Goal: Entertainment & Leisure: Consume media (video, audio)

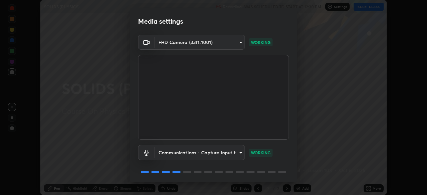
scroll to position [24, 0]
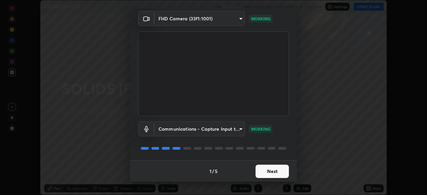
click at [268, 172] on button "Next" at bounding box center [271, 171] width 33 height 13
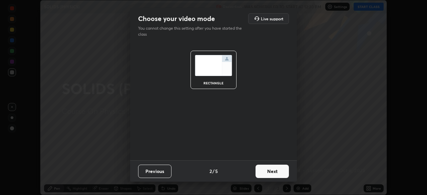
scroll to position [0, 0]
click at [268, 172] on button "Next" at bounding box center [271, 171] width 33 height 13
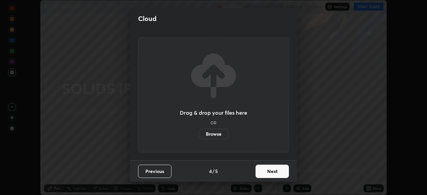
click at [269, 172] on button "Next" at bounding box center [271, 171] width 33 height 13
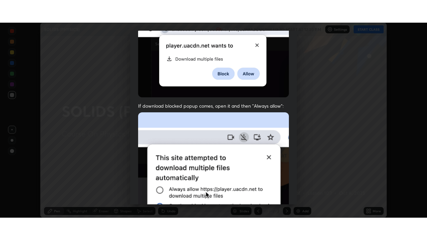
scroll to position [160, 0]
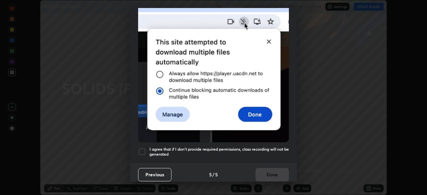
click at [141, 148] on div at bounding box center [142, 152] width 8 height 8
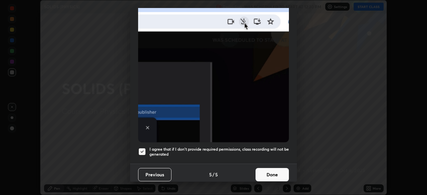
click at [270, 172] on button "Done" at bounding box center [271, 174] width 33 height 13
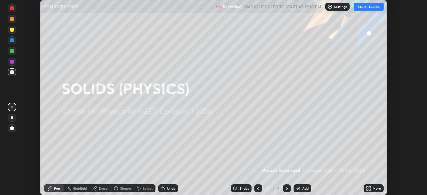
click at [372, 7] on button "START CLASS" at bounding box center [368, 7] width 30 height 8
click at [371, 188] on icon at bounding box center [368, 188] width 5 height 5
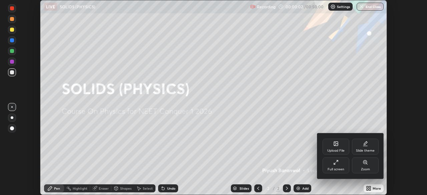
click at [337, 168] on div "Full screen" at bounding box center [335, 169] width 17 height 3
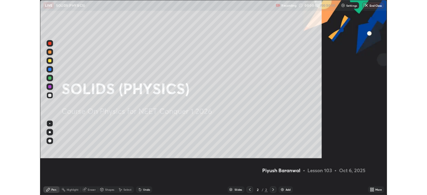
scroll to position [240, 427]
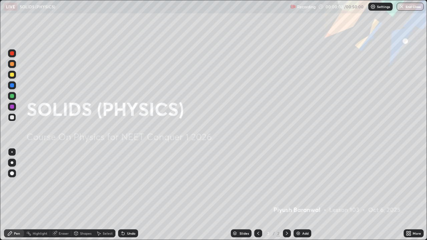
click at [299, 195] on img at bounding box center [297, 233] width 5 height 5
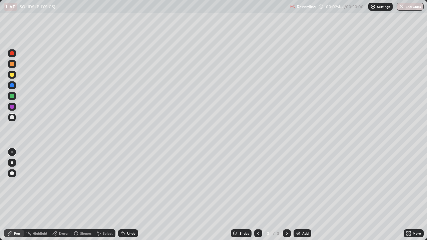
click at [12, 86] on div at bounding box center [12, 85] width 4 height 4
click at [13, 76] on div at bounding box center [12, 75] width 4 height 4
click at [126, 195] on div "Undo" at bounding box center [128, 233] width 20 height 8
click at [130, 195] on div "Undo" at bounding box center [126, 233] width 23 height 13
click at [131, 195] on div "Undo" at bounding box center [128, 233] width 20 height 8
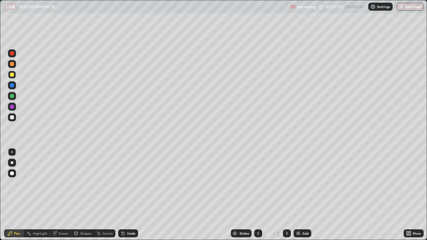
click at [131, 195] on div "Undo" at bounding box center [128, 233] width 20 height 8
click at [133, 195] on div "Undo" at bounding box center [126, 233] width 23 height 13
click at [135, 195] on div "Undo" at bounding box center [128, 233] width 20 height 8
click at [13, 117] on div at bounding box center [12, 117] width 4 height 4
click at [15, 119] on div at bounding box center [12, 117] width 8 height 8
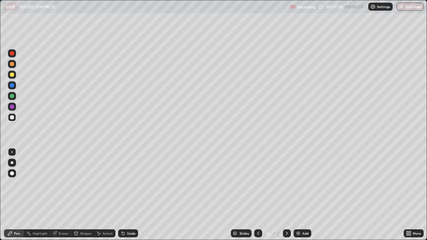
click at [12, 75] on div at bounding box center [12, 75] width 4 height 4
click at [105, 195] on div "Select" at bounding box center [108, 233] width 10 height 3
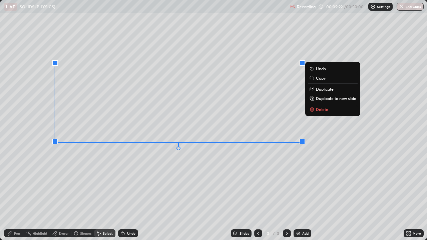
click at [316, 111] on p "Delete" at bounding box center [322, 109] width 12 height 5
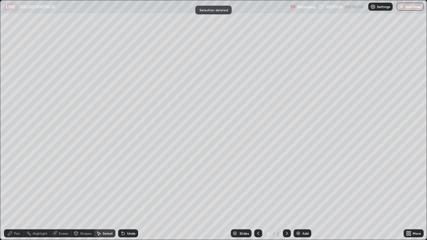
click at [18, 195] on div "Pen" at bounding box center [17, 233] width 6 height 3
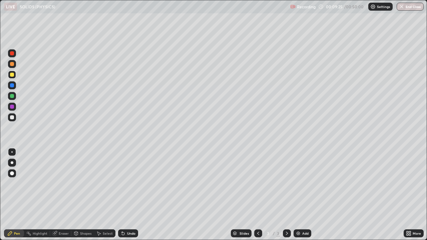
click at [14, 98] on div at bounding box center [12, 96] width 8 height 8
click at [11, 78] on div at bounding box center [12, 75] width 8 height 8
click at [12, 86] on div at bounding box center [12, 85] width 4 height 4
click at [14, 76] on div at bounding box center [12, 75] width 8 height 8
click at [299, 195] on div "Add" at bounding box center [302, 233] width 18 height 8
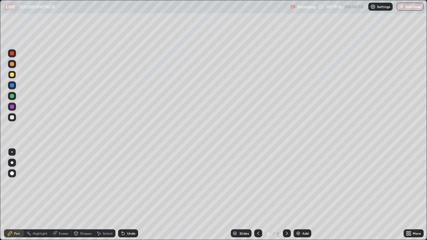
click at [257, 195] on icon at bounding box center [257, 233] width 5 height 5
click at [255, 195] on icon at bounding box center [257, 233] width 5 height 5
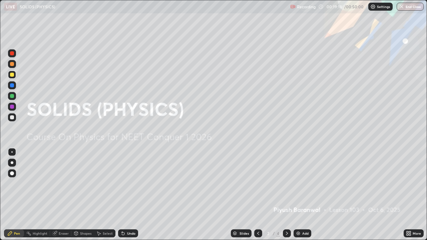
click at [286, 195] on icon at bounding box center [286, 233] width 5 height 5
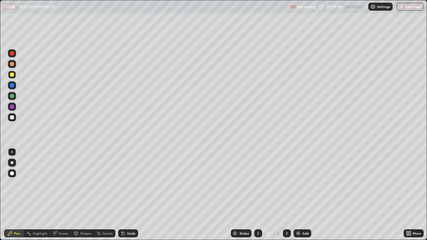
click at [283, 195] on div at bounding box center [287, 233] width 8 height 8
click at [257, 195] on icon at bounding box center [257, 233] width 5 height 5
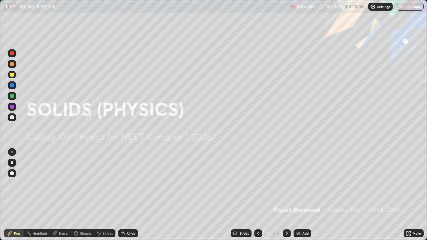
click at [257, 195] on icon at bounding box center [257, 233] width 5 height 5
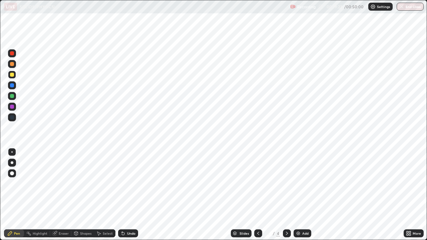
click at [284, 195] on div at bounding box center [287, 233] width 8 height 8
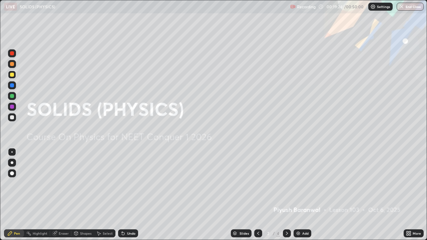
click at [285, 195] on icon at bounding box center [286, 233] width 5 height 5
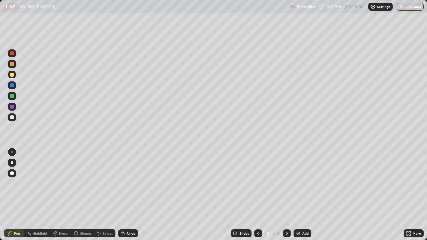
click at [286, 195] on icon at bounding box center [286, 233] width 5 height 5
click at [8, 119] on div at bounding box center [12, 117] width 8 height 8
click at [13, 76] on div at bounding box center [12, 75] width 4 height 4
click at [304, 195] on div "Add" at bounding box center [305, 233] width 6 height 3
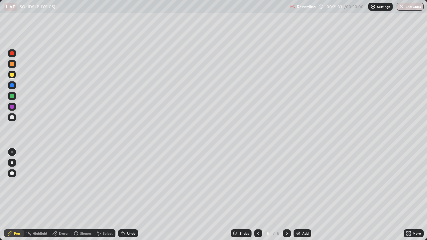
click at [15, 77] on div at bounding box center [12, 75] width 8 height 8
click at [12, 86] on div at bounding box center [12, 85] width 4 height 4
click at [126, 195] on div "Undo" at bounding box center [128, 233] width 20 height 8
click at [11, 75] on div at bounding box center [12, 75] width 4 height 4
click at [13, 78] on div at bounding box center [12, 75] width 8 height 8
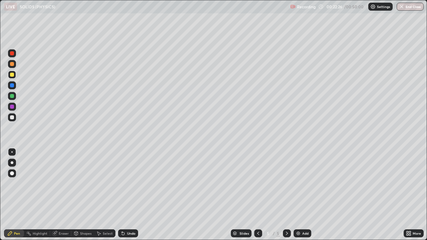
click at [13, 96] on div at bounding box center [12, 96] width 4 height 4
click at [13, 64] on div at bounding box center [12, 64] width 4 height 4
click at [11, 75] on div at bounding box center [12, 75] width 4 height 4
click at [12, 85] on div at bounding box center [12, 85] width 4 height 4
click at [104, 195] on div "Select" at bounding box center [104, 233] width 21 height 8
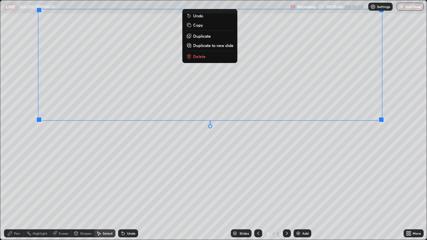
click at [258, 156] on div "0 ° Undo Copy Duplicate Duplicate to new slide Delete" at bounding box center [213, 119] width 426 height 239
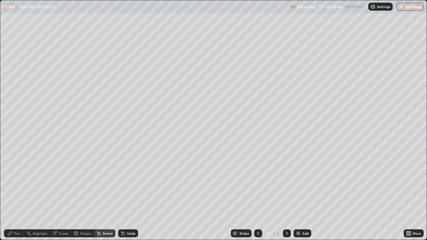
click at [16, 195] on div "Pen" at bounding box center [14, 233] width 20 height 8
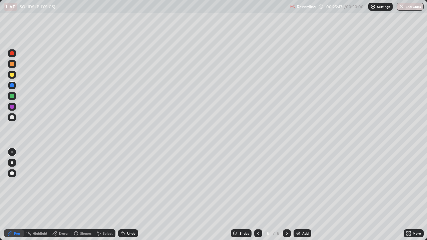
click at [12, 116] on div at bounding box center [12, 117] width 4 height 4
click at [302, 195] on div "Add" at bounding box center [305, 233] width 6 height 3
click at [15, 195] on div "Pen" at bounding box center [14, 233] width 20 height 8
click at [12, 88] on div at bounding box center [12, 85] width 8 height 8
click at [12, 76] on div at bounding box center [12, 75] width 4 height 4
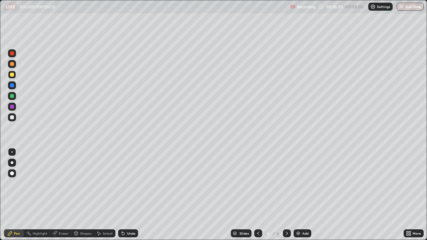
click at [11, 86] on div at bounding box center [12, 85] width 4 height 4
click at [124, 195] on div "Undo" at bounding box center [128, 233] width 20 height 8
click at [122, 195] on icon at bounding box center [122, 232] width 1 height 1
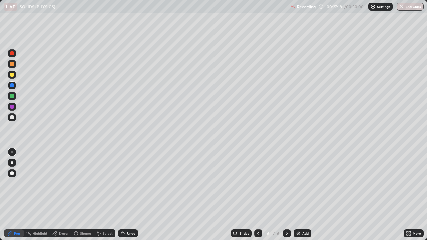
click at [12, 119] on div at bounding box center [12, 117] width 4 height 4
click at [302, 195] on div "Add" at bounding box center [305, 233] width 6 height 3
click at [13, 95] on div at bounding box center [12, 96] width 4 height 4
click at [14, 76] on div at bounding box center [12, 75] width 8 height 8
click at [13, 118] on div at bounding box center [12, 117] width 4 height 4
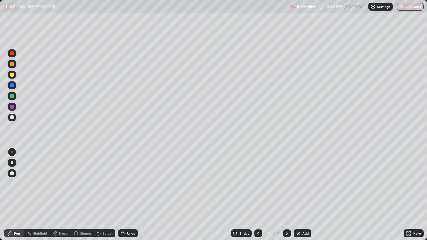
click at [12, 96] on div at bounding box center [12, 96] width 4 height 4
click at [254, 195] on div at bounding box center [258, 233] width 8 height 8
click at [286, 195] on icon at bounding box center [286, 233] width 5 height 5
click at [107, 195] on div "Select" at bounding box center [108, 233] width 10 height 3
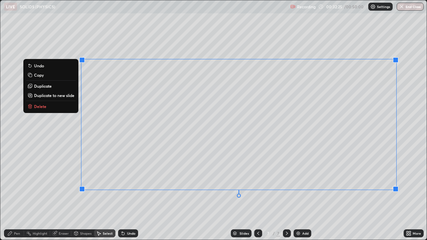
click at [68, 107] on button "Delete" at bounding box center [51, 106] width 50 height 8
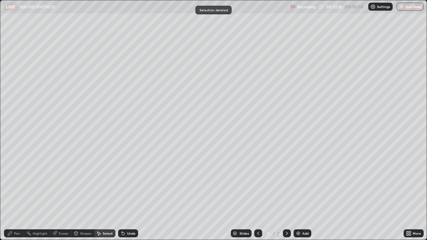
click at [13, 195] on div "Pen" at bounding box center [14, 233] width 20 height 8
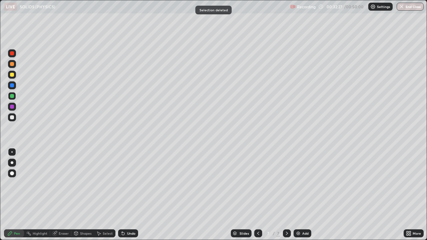
click at [12, 75] on div at bounding box center [12, 75] width 4 height 4
click at [126, 195] on div "Undo" at bounding box center [128, 233] width 20 height 8
click at [9, 75] on div at bounding box center [12, 75] width 8 height 8
click at [13, 85] on div at bounding box center [12, 85] width 4 height 4
click at [97, 195] on icon at bounding box center [99, 234] width 4 height 4
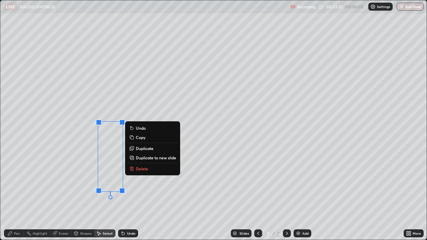
click at [147, 168] on p "Delete" at bounding box center [142, 168] width 12 height 5
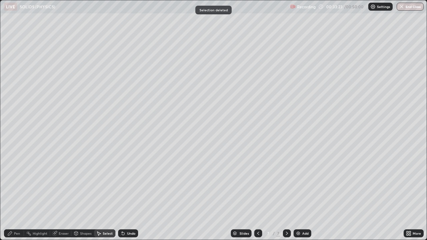
click at [16, 195] on div "Pen" at bounding box center [17, 233] width 6 height 3
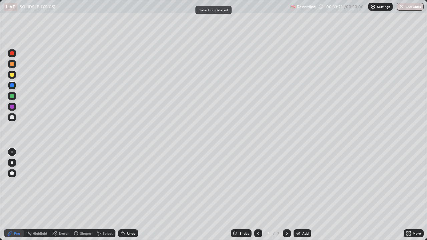
click at [11, 85] on div at bounding box center [12, 85] width 4 height 4
click at [409, 195] on icon at bounding box center [410, 235] width 2 height 2
click at [410, 195] on icon at bounding box center [410, 232] width 2 height 2
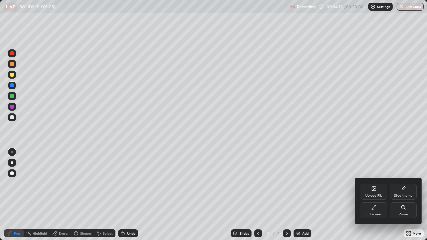
click at [375, 195] on icon at bounding box center [375, 206] width 2 height 2
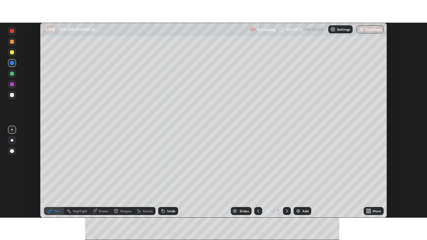
scroll to position [33145, 32914]
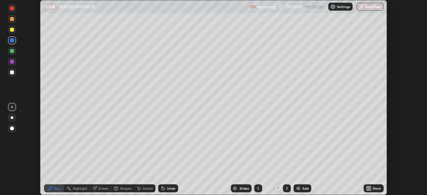
click at [143, 190] on div "Select" at bounding box center [148, 188] width 10 height 3
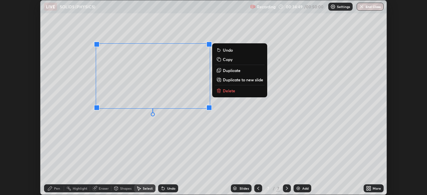
click at [232, 91] on p "Delete" at bounding box center [229, 90] width 12 height 5
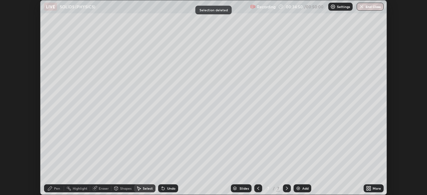
click at [371, 189] on div "More" at bounding box center [373, 188] width 20 height 8
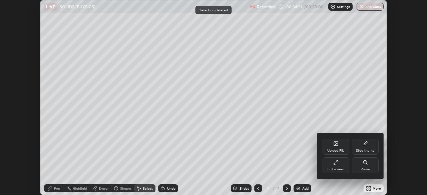
click at [341, 165] on div "Full screen" at bounding box center [335, 165] width 27 height 16
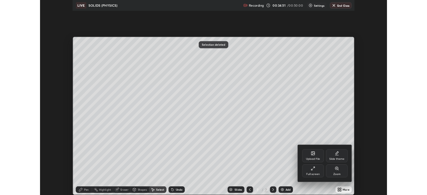
scroll to position [240, 427]
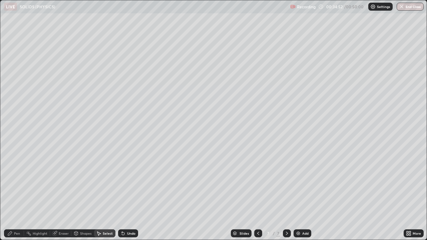
click at [17, 195] on div "Pen" at bounding box center [17, 233] width 6 height 3
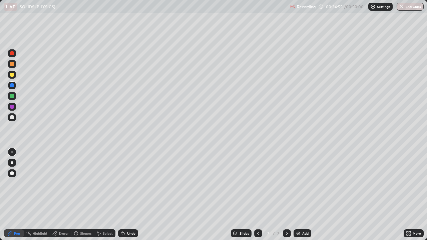
click at [12, 75] on div at bounding box center [12, 75] width 4 height 4
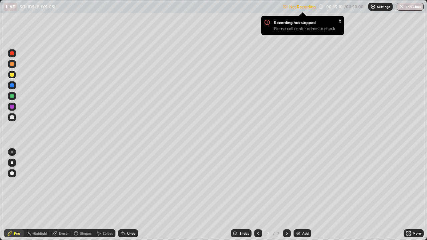
click at [410, 195] on div "More" at bounding box center [413, 233] width 20 height 8
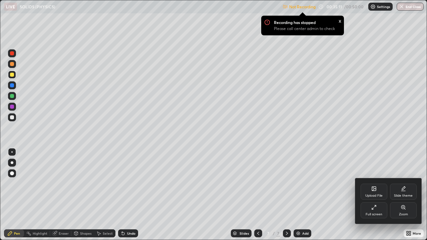
click at [374, 195] on icon at bounding box center [373, 207] width 5 height 5
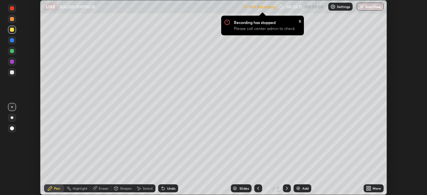
scroll to position [33145, 32914]
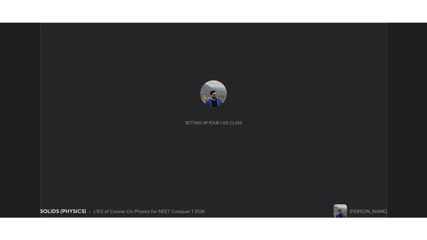
scroll to position [195, 426]
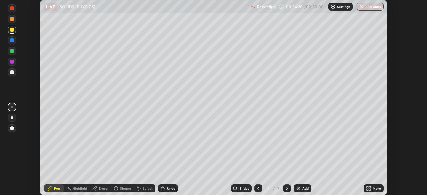
click at [372, 190] on div "More" at bounding box center [373, 188] width 20 height 8
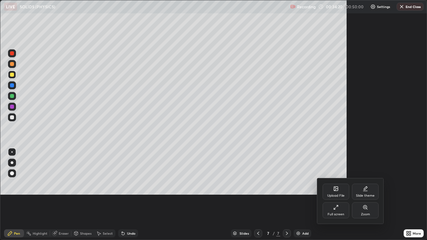
scroll to position [33100, 32914]
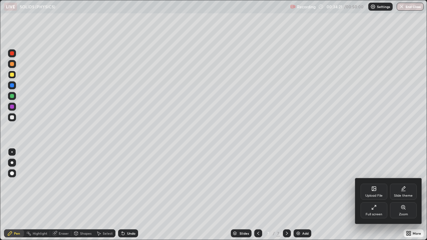
click at [369, 195] on div "Full screen" at bounding box center [373, 210] width 27 height 16
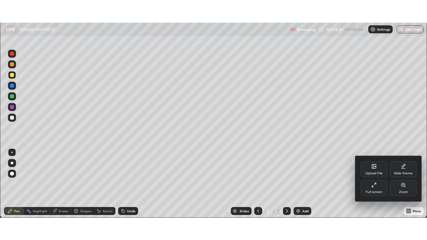
scroll to position [33145, 32914]
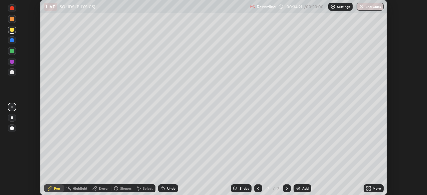
click at [373, 190] on div "More" at bounding box center [373, 188] width 20 height 8
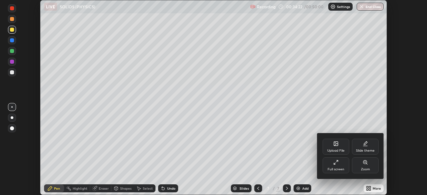
click at [337, 168] on div "Full screen" at bounding box center [335, 169] width 17 height 3
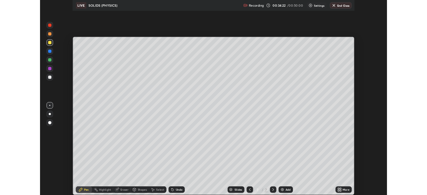
scroll to position [240, 427]
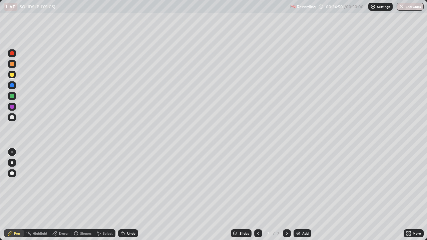
click at [12, 63] on div at bounding box center [12, 64] width 4 height 4
click at [11, 85] on div at bounding box center [12, 85] width 4 height 4
click at [12, 75] on div at bounding box center [12, 75] width 4 height 4
click at [12, 97] on div at bounding box center [12, 96] width 4 height 4
click at [59, 195] on div "Eraser" at bounding box center [64, 233] width 10 height 3
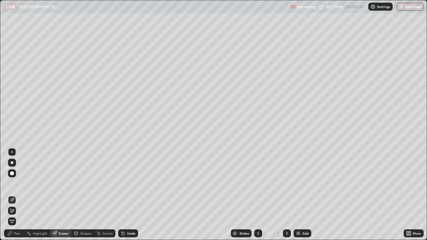
click at [16, 195] on div "Pen" at bounding box center [14, 233] width 20 height 13
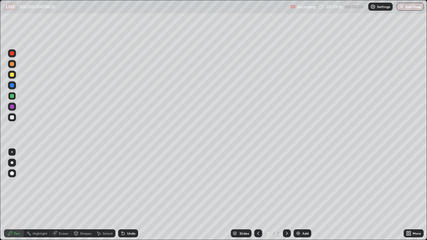
click at [13, 118] on div at bounding box center [12, 117] width 4 height 4
click at [303, 195] on div "Add" at bounding box center [302, 233] width 18 height 8
click at [11, 97] on div at bounding box center [12, 96] width 4 height 4
click at [14, 87] on div at bounding box center [12, 85] width 4 height 4
click at [106, 195] on div "Select" at bounding box center [108, 233] width 10 height 3
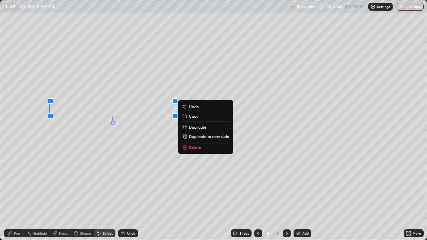
click at [198, 148] on p "Delete" at bounding box center [195, 147] width 12 height 5
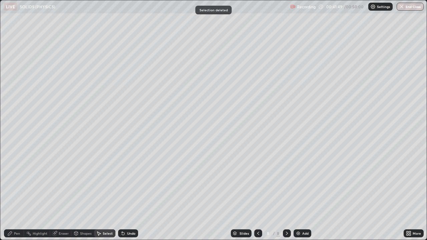
click at [18, 195] on div "Pen" at bounding box center [17, 233] width 6 height 3
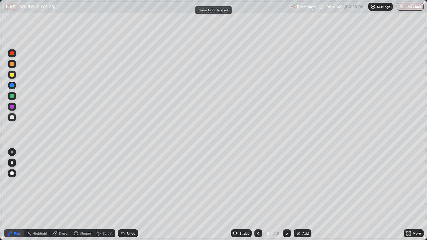
click at [12, 117] on div at bounding box center [12, 117] width 4 height 4
click at [126, 195] on div "Undo" at bounding box center [128, 233] width 20 height 8
click at [127, 195] on div "Undo" at bounding box center [131, 233] width 8 height 3
click at [125, 195] on div "Undo" at bounding box center [128, 233] width 20 height 8
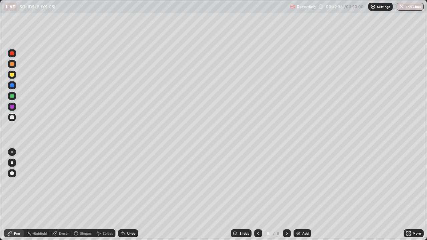
click at [124, 195] on icon at bounding box center [122, 233] width 5 height 5
click at [103, 195] on div "Select" at bounding box center [108, 233] width 10 height 3
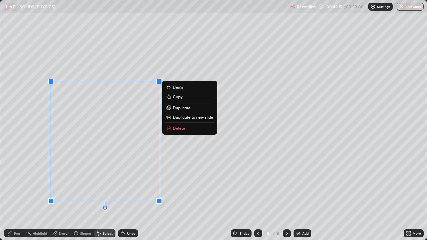
click at [174, 127] on p "Delete" at bounding box center [179, 127] width 12 height 5
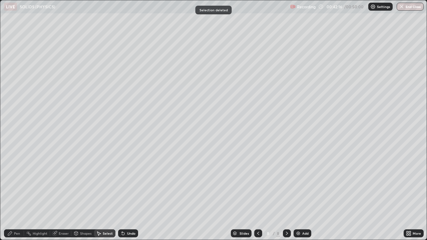
click at [13, 195] on div "Pen" at bounding box center [14, 233] width 20 height 8
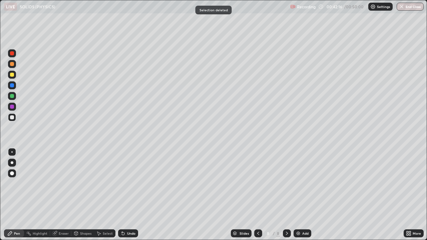
click at [12, 85] on div at bounding box center [12, 85] width 4 height 4
click at [11, 97] on div at bounding box center [12, 96] width 4 height 4
click at [16, 87] on div at bounding box center [12, 85] width 8 height 8
click at [11, 96] on div at bounding box center [12, 96] width 4 height 4
click at [124, 195] on icon at bounding box center [122, 233] width 5 height 5
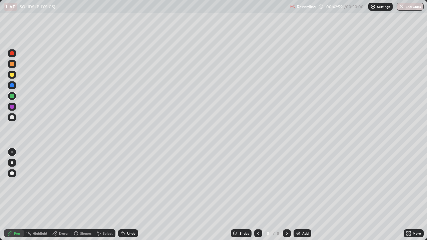
click at [10, 75] on div at bounding box center [12, 75] width 4 height 4
click at [12, 76] on div at bounding box center [12, 75] width 4 height 4
click at [11, 117] on div at bounding box center [12, 117] width 4 height 4
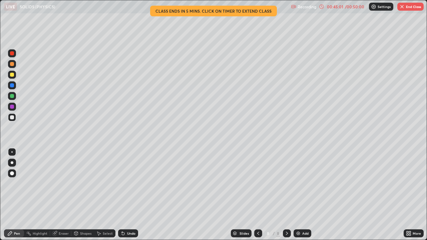
click at [12, 86] on div at bounding box center [12, 85] width 4 height 4
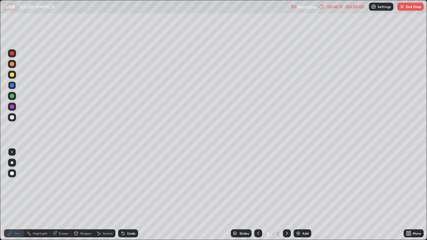
click at [103, 195] on div "Select" at bounding box center [108, 233] width 10 height 3
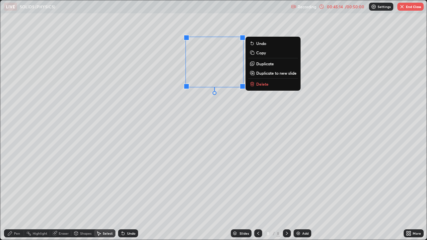
click at [256, 84] on p "Delete" at bounding box center [262, 83] width 12 height 5
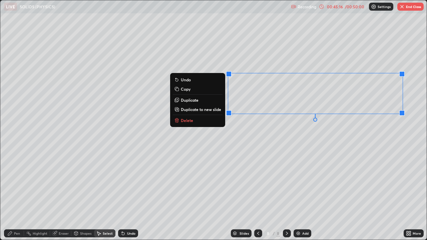
click at [207, 120] on button "Delete" at bounding box center [198, 120] width 50 height 8
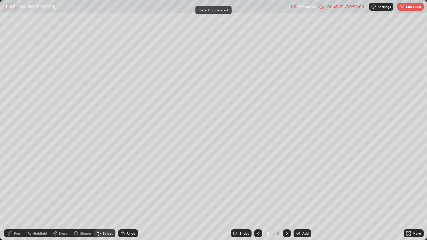
click at [14, 195] on div "Pen" at bounding box center [17, 233] width 6 height 3
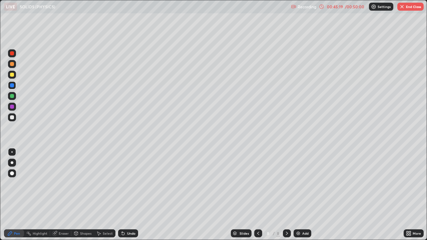
click at [12, 75] on div at bounding box center [12, 75] width 4 height 4
click at [12, 95] on div at bounding box center [12, 96] width 4 height 4
click at [15, 96] on div at bounding box center [12, 96] width 8 height 8
click at [16, 89] on div at bounding box center [12, 85] width 8 height 11
click at [13, 74] on div at bounding box center [12, 75] width 4 height 4
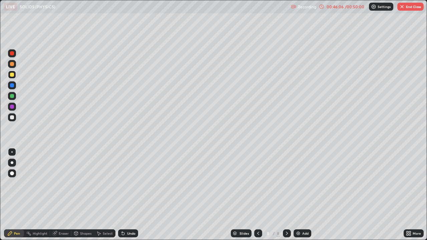
click at [11, 85] on div at bounding box center [12, 85] width 4 height 4
click at [11, 95] on div at bounding box center [12, 96] width 4 height 4
click at [11, 99] on div at bounding box center [12, 96] width 8 height 8
click at [12, 76] on div at bounding box center [12, 75] width 4 height 4
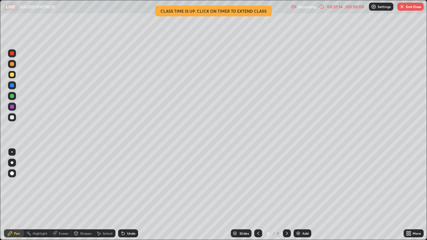
click at [301, 195] on div "Add" at bounding box center [302, 233] width 18 height 8
click at [15, 118] on div at bounding box center [12, 117] width 8 height 8
click at [127, 195] on div "Undo" at bounding box center [131, 233] width 8 height 3
click at [128, 195] on div "Undo" at bounding box center [131, 233] width 8 height 3
click at [127, 195] on div "Undo" at bounding box center [131, 233] width 8 height 3
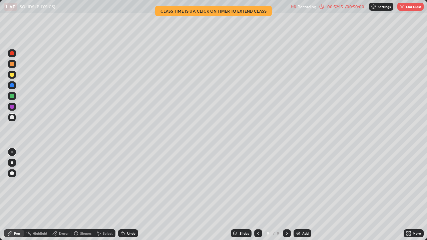
click at [127, 195] on div "Undo" at bounding box center [131, 233] width 8 height 3
click at [61, 195] on div "Eraser" at bounding box center [64, 233] width 10 height 3
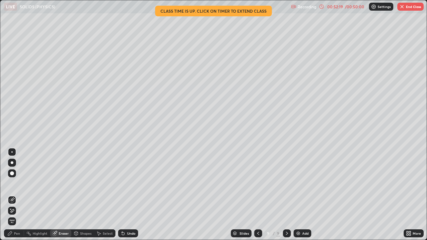
click at [16, 195] on div "Pen" at bounding box center [17, 233] width 6 height 3
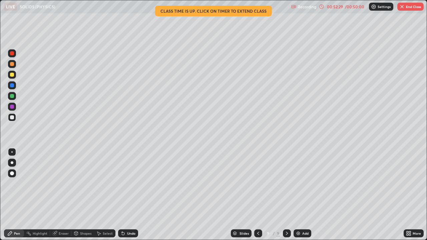
click at [13, 96] on div at bounding box center [12, 96] width 4 height 4
click at [404, 8] on img "button" at bounding box center [401, 6] width 5 height 5
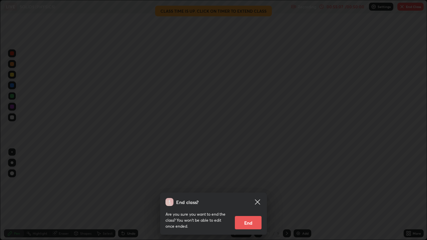
click at [253, 195] on button "End" at bounding box center [248, 222] width 27 height 13
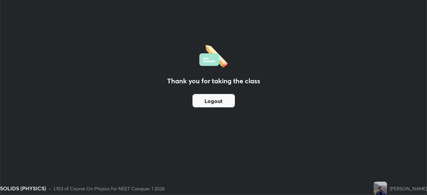
scroll to position [33145, 32914]
